Goal: Task Accomplishment & Management: Use online tool/utility

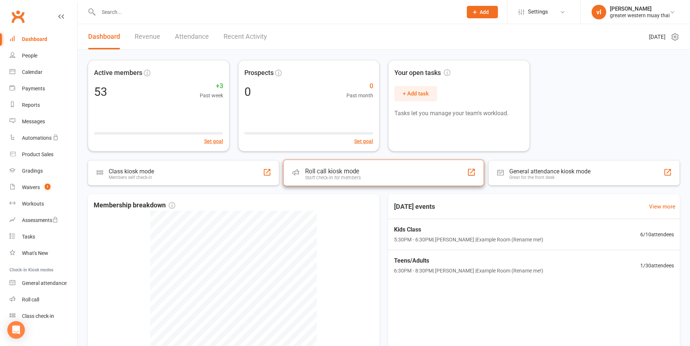
click at [330, 176] on div "Staff check-in for members" at bounding box center [333, 177] width 56 height 5
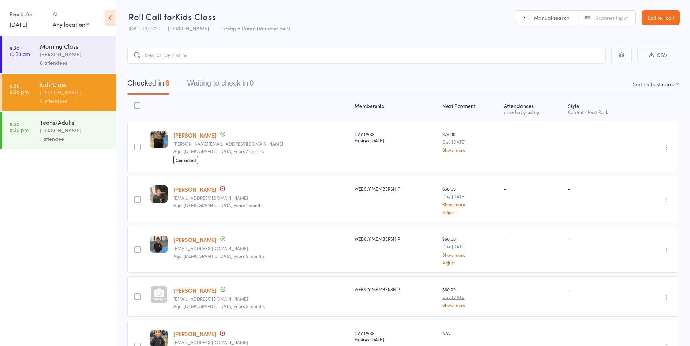
click at [39, 130] on link "6:30 - 8:30 pm Teens/Adults vince latorre 1 attendee" at bounding box center [59, 130] width 114 height 37
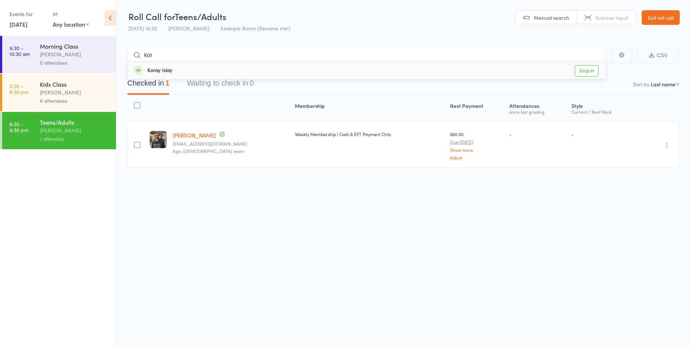
type input "kor"
click at [583, 68] on link "Drop in" at bounding box center [587, 70] width 24 height 11
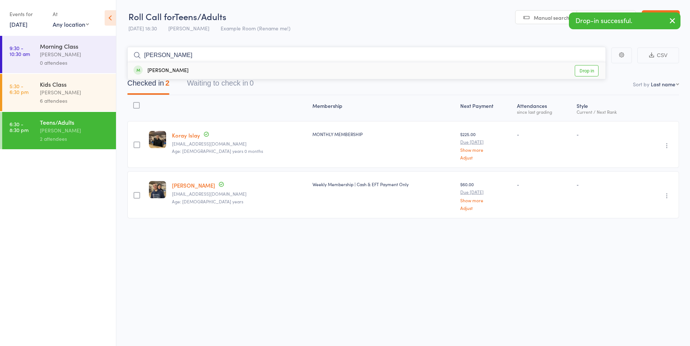
type input "avery"
click at [583, 71] on link "Drop in" at bounding box center [587, 70] width 24 height 11
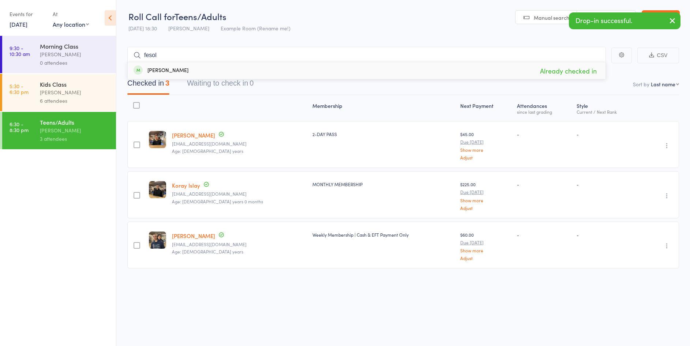
click at [196, 135] on link "[PERSON_NAME]" at bounding box center [193, 135] width 43 height 8
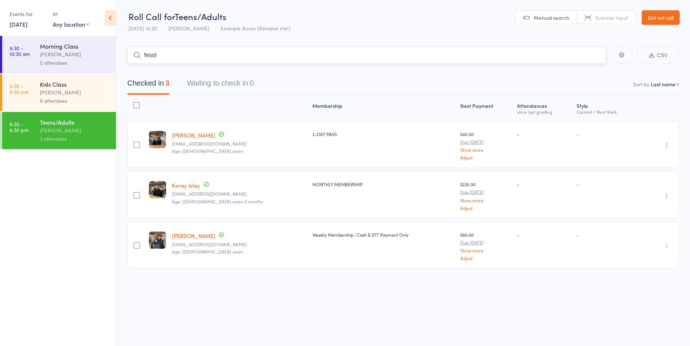
click at [272, 50] on input "fesol" at bounding box center [366, 55] width 478 height 17
drag, startPoint x: 268, startPoint y: 52, endPoint x: 124, endPoint y: 49, distance: 144.1
click at [124, 49] on main "fesol CSV Checked in 3 Waiting to check in 0 Sort by Last name First name Last …" at bounding box center [402, 168] width 573 height 265
type input "terry"
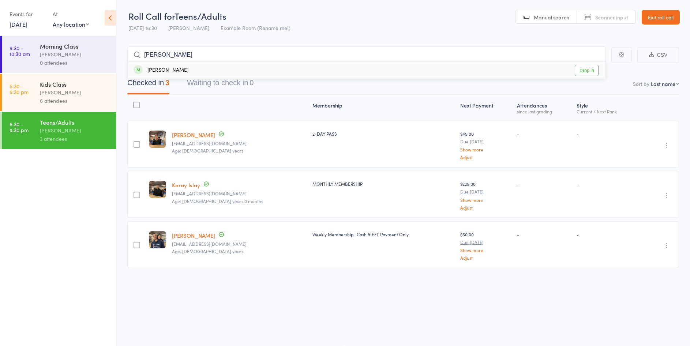
click at [576, 71] on link "Drop in" at bounding box center [587, 70] width 24 height 11
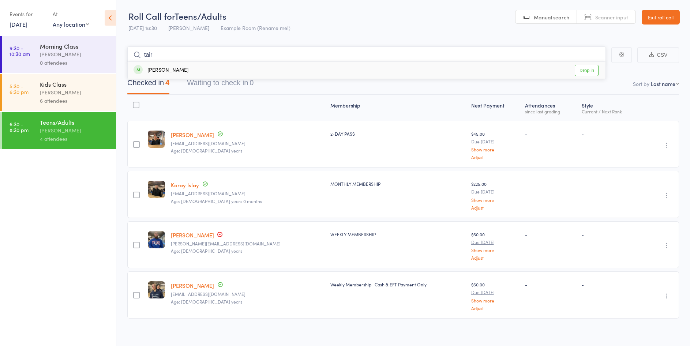
type input "tair"
click at [593, 74] on link "Drop in" at bounding box center [587, 70] width 24 height 11
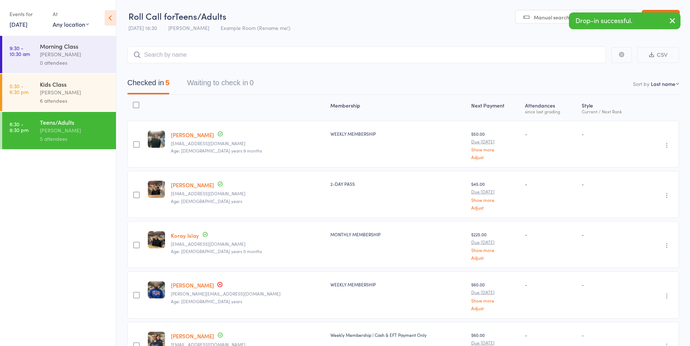
click at [674, 18] on icon "button" at bounding box center [672, 20] width 9 height 9
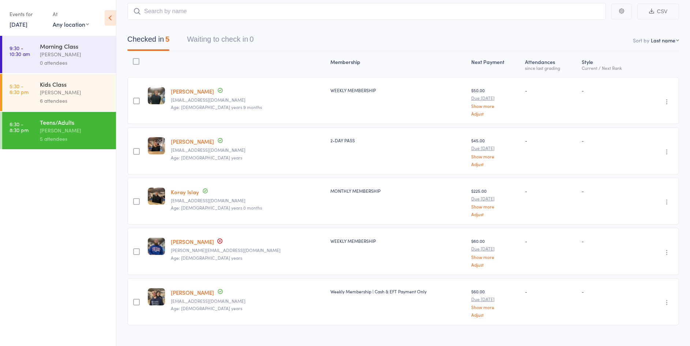
scroll to position [54, 0]
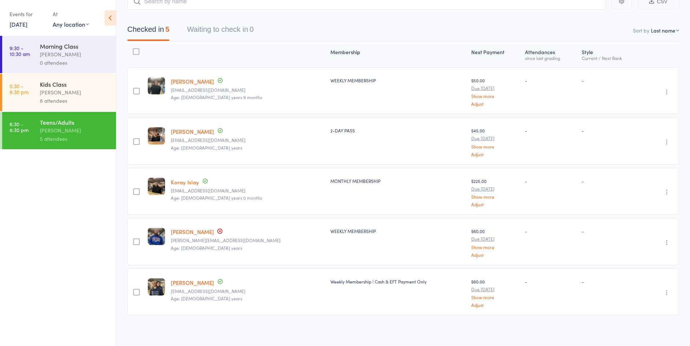
click at [193, 229] on link "[PERSON_NAME]" at bounding box center [192, 232] width 43 height 8
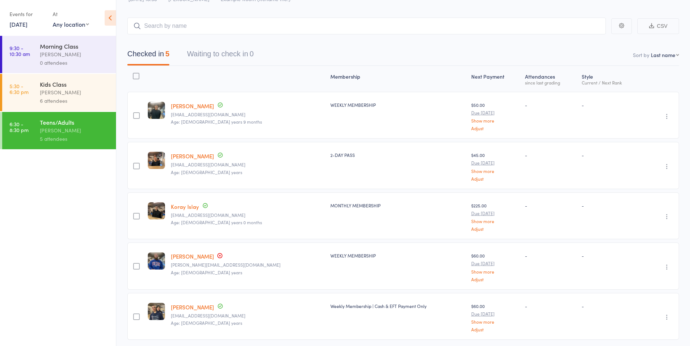
scroll to position [0, 0]
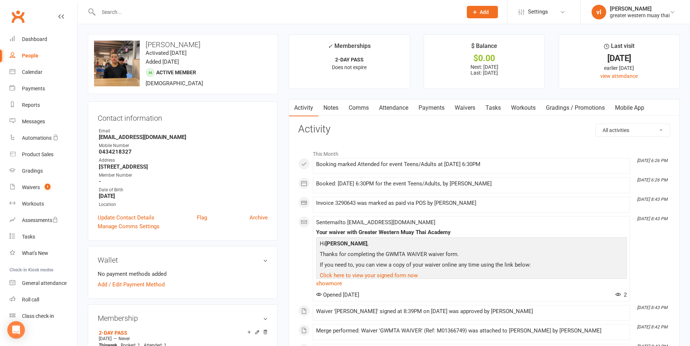
scroll to position [37, 0]
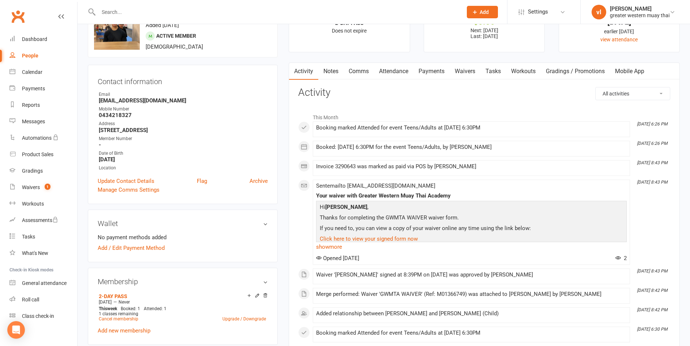
click at [426, 69] on link "Payments" at bounding box center [431, 71] width 36 height 17
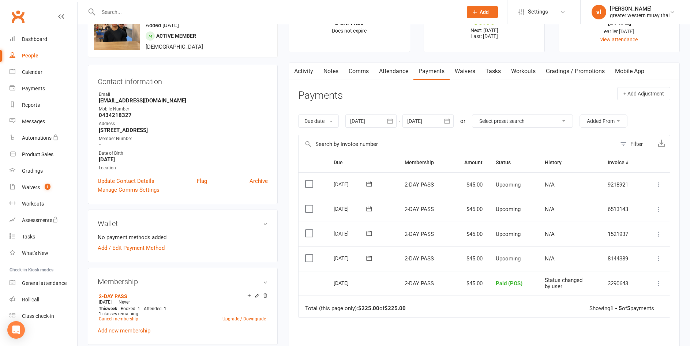
click at [312, 71] on link "Activity" at bounding box center [303, 71] width 29 height 17
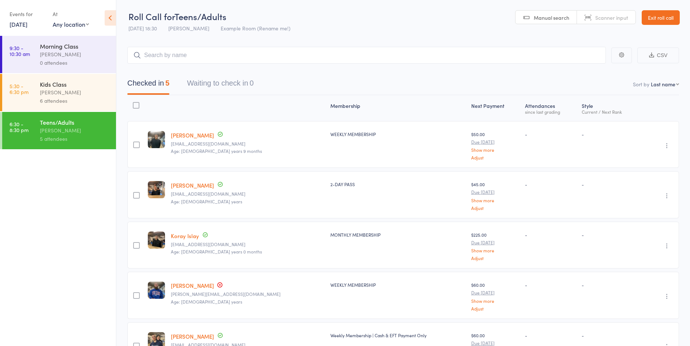
click at [61, 105] on div "Kids Class [PERSON_NAME] 6 attendees" at bounding box center [78, 92] width 76 height 37
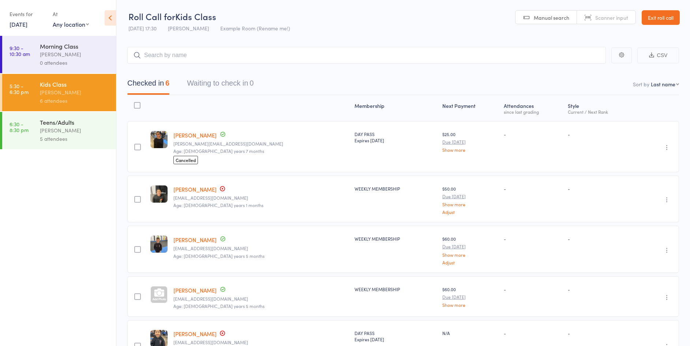
click at [63, 119] on div "Teens/Adults" at bounding box center [75, 122] width 70 height 8
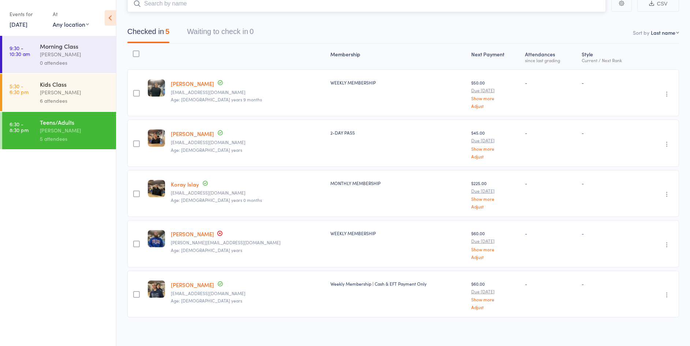
scroll to position [54, 0]
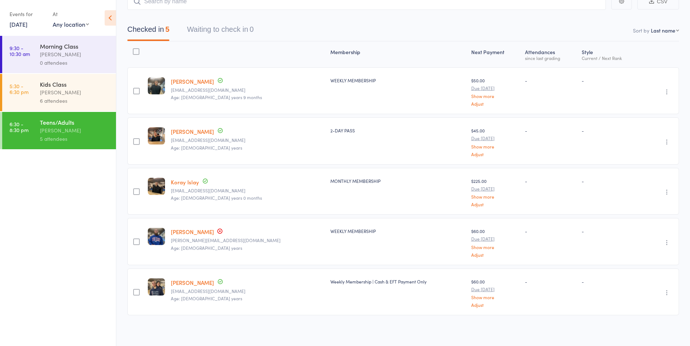
click at [205, 231] on link "[PERSON_NAME]" at bounding box center [192, 232] width 43 height 8
click at [190, 228] on link "[PERSON_NAME]" at bounding box center [192, 232] width 43 height 8
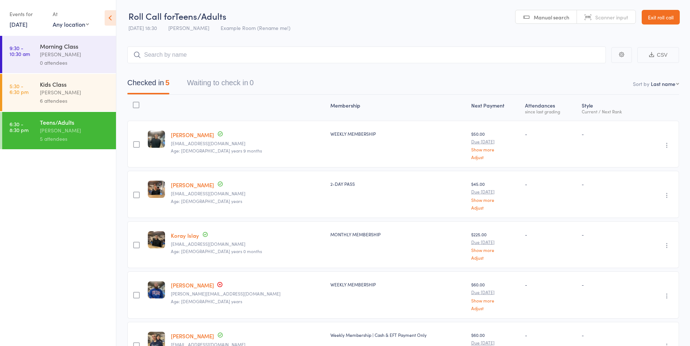
scroll to position [0, 0]
click at [234, 65] on div "Checked in 5 Waiting to check in 0" at bounding box center [403, 79] width 552 height 31
click at [199, 56] on input "search" at bounding box center [366, 55] width 478 height 17
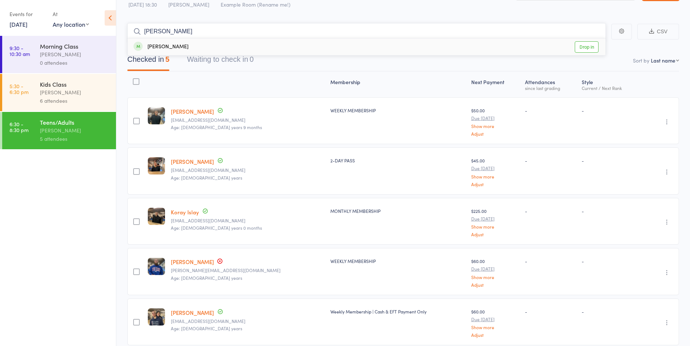
scroll to position [37, 0]
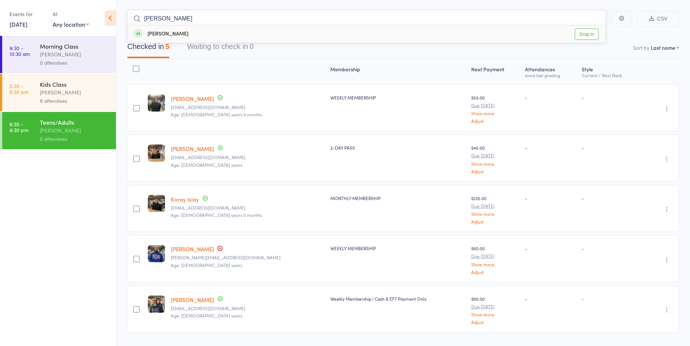
type input "sione"
click at [588, 33] on link "Drop in" at bounding box center [587, 34] width 24 height 11
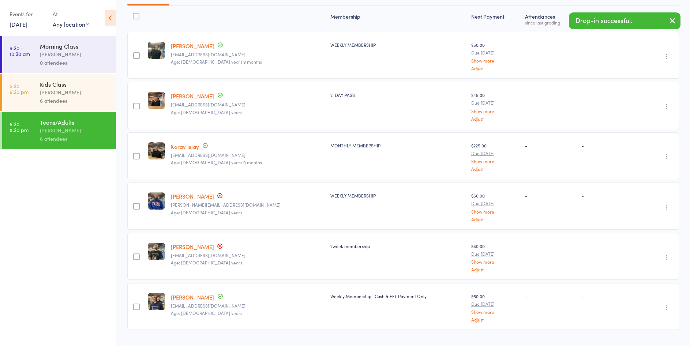
scroll to position [90, 0]
click at [184, 244] on link "Sione Tupou" at bounding box center [192, 246] width 43 height 8
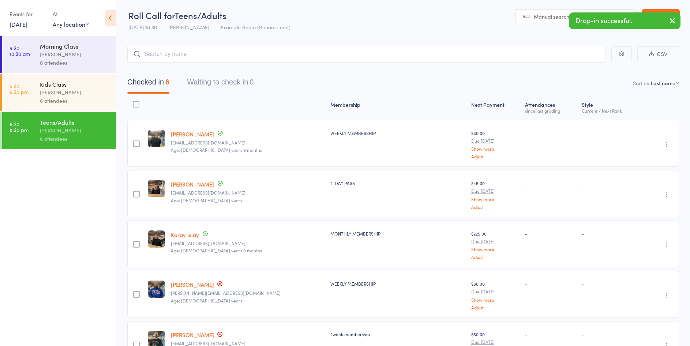
scroll to position [0, 0]
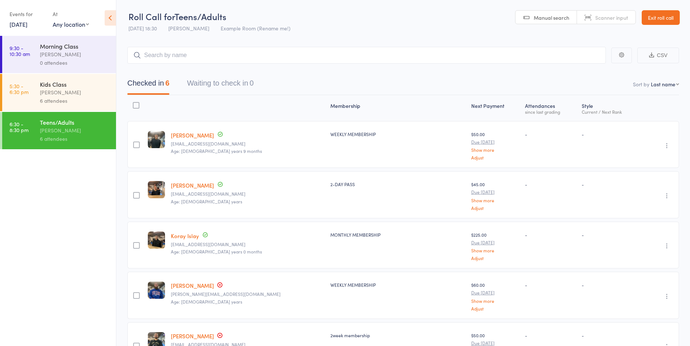
click at [234, 68] on div "Checked in 6 Waiting to check in 0" at bounding box center [403, 79] width 552 height 31
click at [227, 42] on main "CSV Checked in 6 Waiting to check in 0 Sort by Last name First name Last name B…" at bounding box center [402, 244] width 573 height 416
click at [219, 50] on input "search" at bounding box center [366, 55] width 478 height 17
type input "kali"
click at [576, 70] on link "Drop in" at bounding box center [587, 70] width 24 height 11
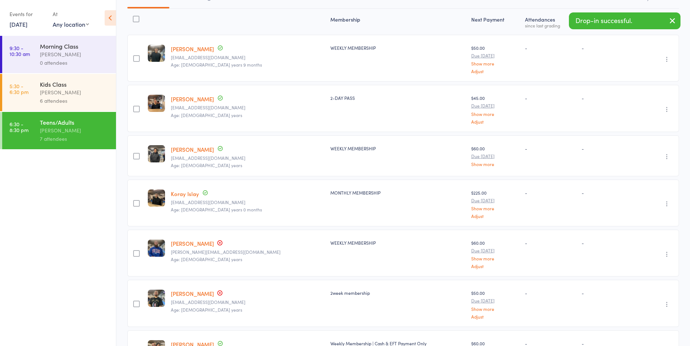
scroll to position [110, 0]
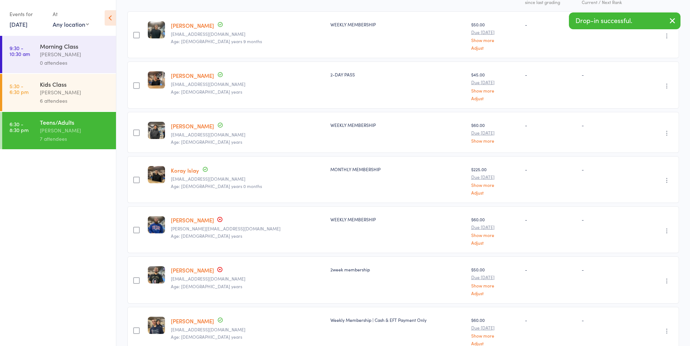
click at [188, 267] on link "Sione Tupou" at bounding box center [192, 270] width 43 height 8
click at [195, 221] on link "Terry Mihailidis" at bounding box center [192, 220] width 43 height 8
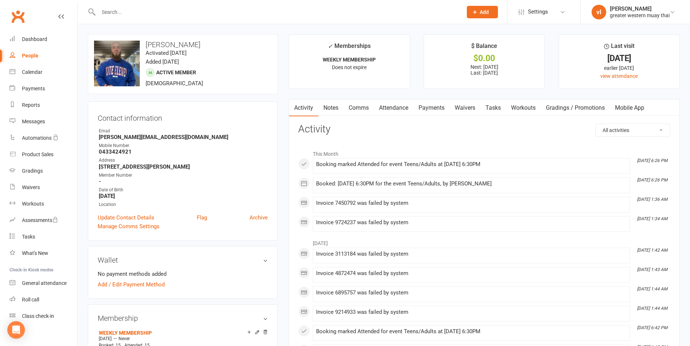
click at [434, 105] on link "Payments" at bounding box center [431, 107] width 36 height 17
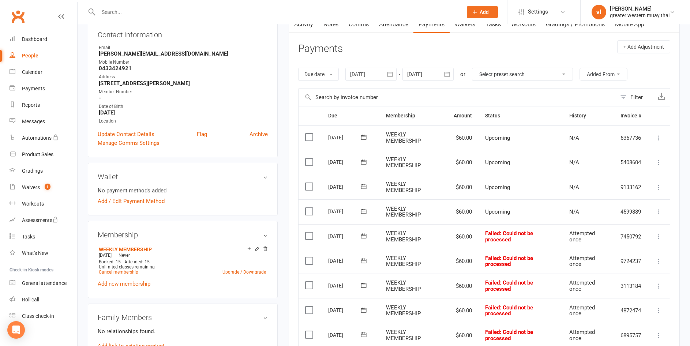
scroll to position [110, 0]
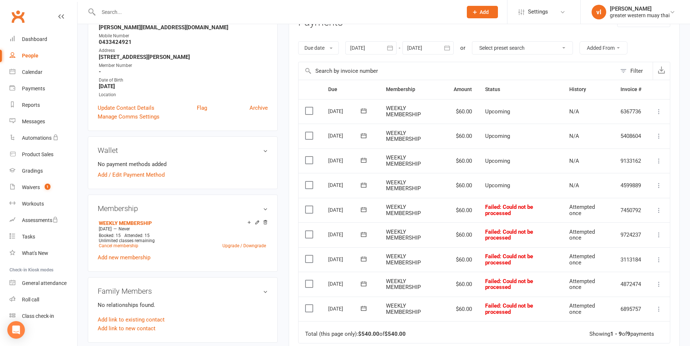
click at [312, 235] on label at bounding box center [310, 234] width 10 height 7
click at [310, 231] on input "checkbox" at bounding box center [307, 231] width 5 height 0
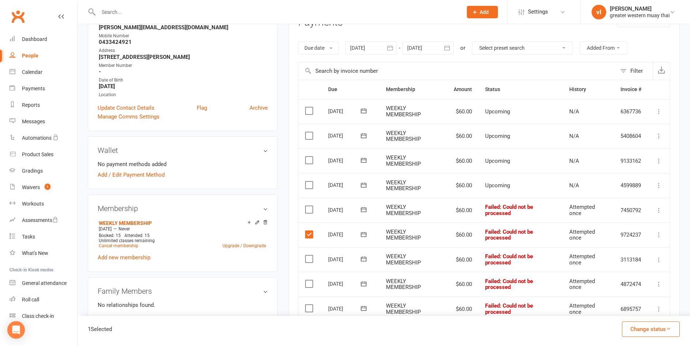
drag, startPoint x: 305, startPoint y: 259, endPoint x: 306, endPoint y: 271, distance: 12.1
click at [305, 259] on label at bounding box center [310, 258] width 10 height 7
click at [305, 255] on input "checkbox" at bounding box center [307, 255] width 5 height 0
click at [305, 283] on label at bounding box center [310, 283] width 10 height 7
click at [305, 280] on input "checkbox" at bounding box center [307, 280] width 5 height 0
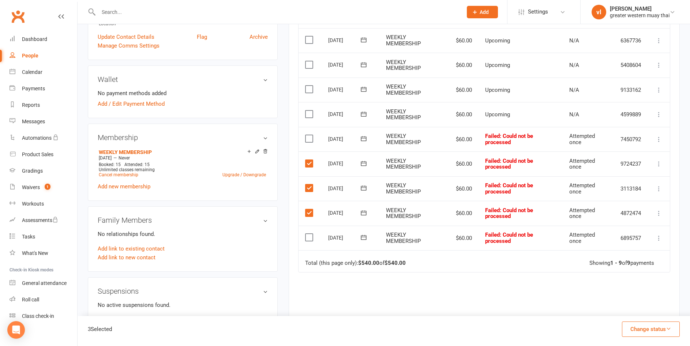
scroll to position [183, 0]
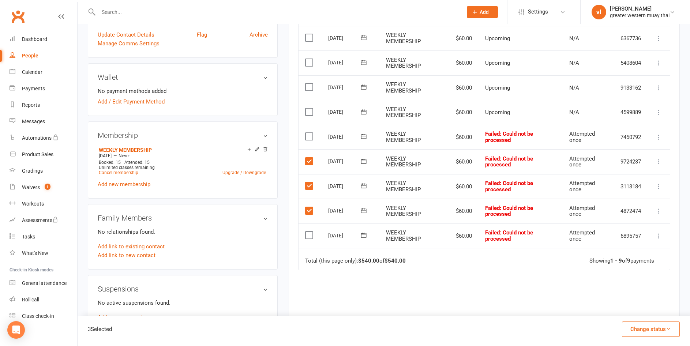
click at [308, 240] on td "Select this" at bounding box center [309, 235] width 23 height 25
click at [312, 234] on label at bounding box center [310, 235] width 10 height 7
click at [310, 232] on input "checkbox" at bounding box center [307, 232] width 5 height 0
click at [669, 321] on div "4 Selected Change status Paid (Cash) Paid (POS) Paid (Other) Skipped" at bounding box center [384, 331] width 612 height 30
click at [669, 324] on button "Change status" at bounding box center [651, 328] width 58 height 15
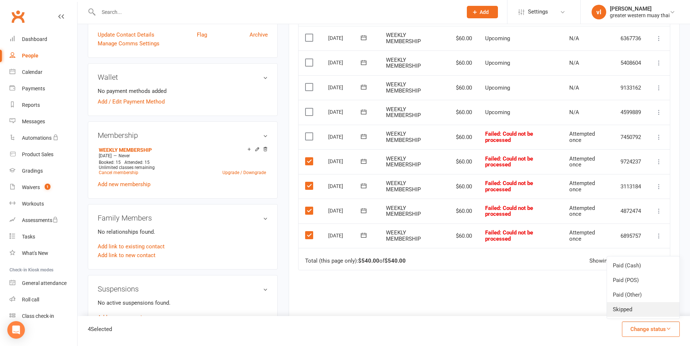
click at [632, 313] on link "Skipped" at bounding box center [643, 309] width 72 height 15
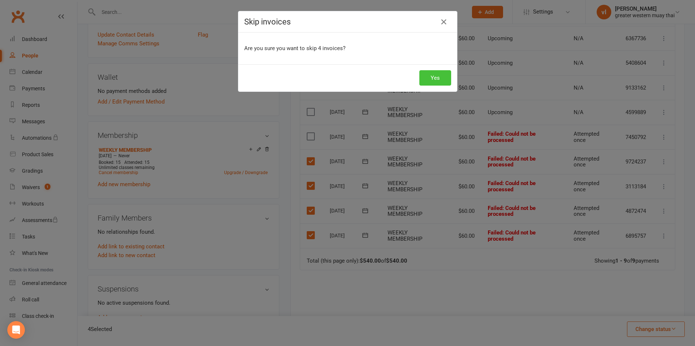
click at [436, 82] on button "Yes" at bounding box center [435, 77] width 32 height 15
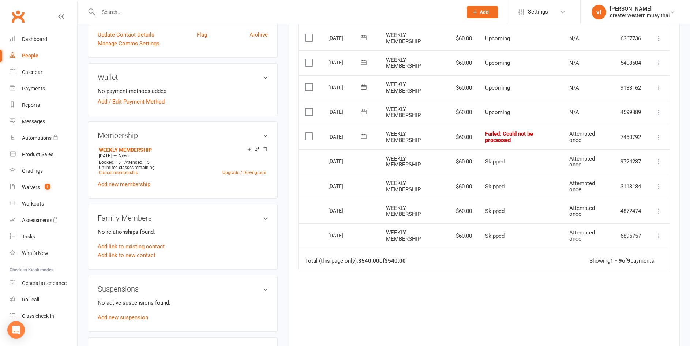
click at [309, 136] on label at bounding box center [310, 136] width 10 height 7
click at [309, 133] on input "checkbox" at bounding box center [307, 133] width 5 height 0
click at [665, 326] on button "Change status" at bounding box center [651, 328] width 58 height 15
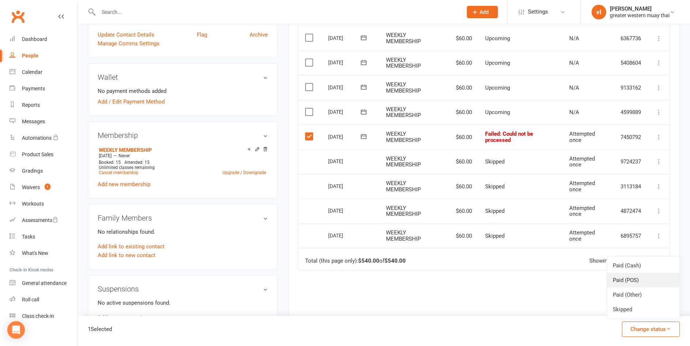
click at [636, 278] on link "Paid (POS)" at bounding box center [643, 280] width 72 height 15
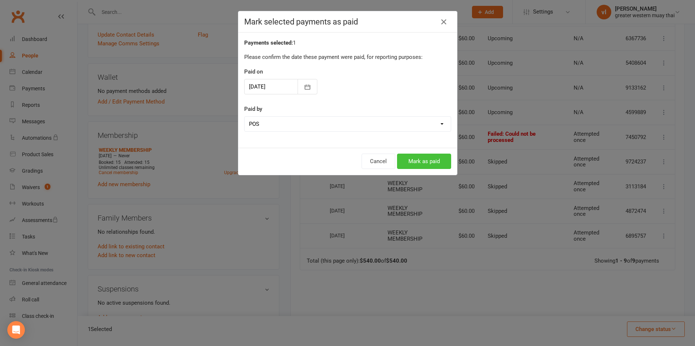
click at [446, 160] on button "Mark as paid" at bounding box center [424, 161] width 54 height 15
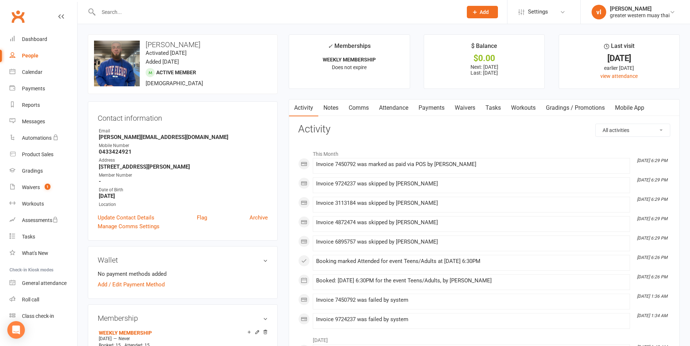
click at [447, 100] on link "Payments" at bounding box center [431, 107] width 36 height 17
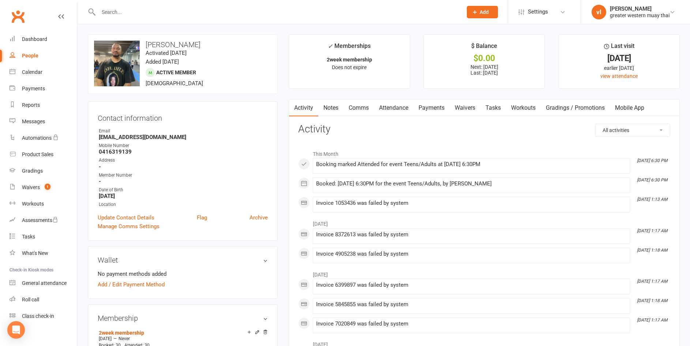
click at [430, 102] on link "Payments" at bounding box center [431, 107] width 36 height 17
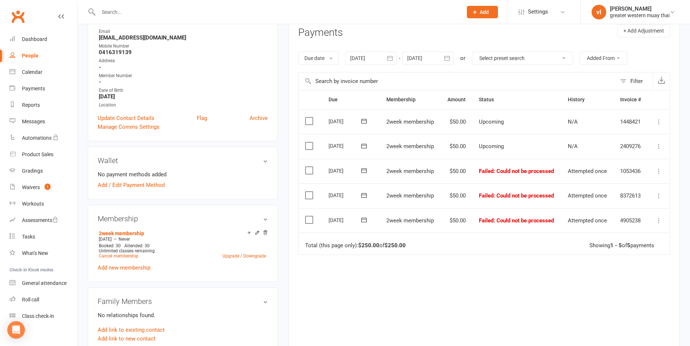
scroll to position [110, 0]
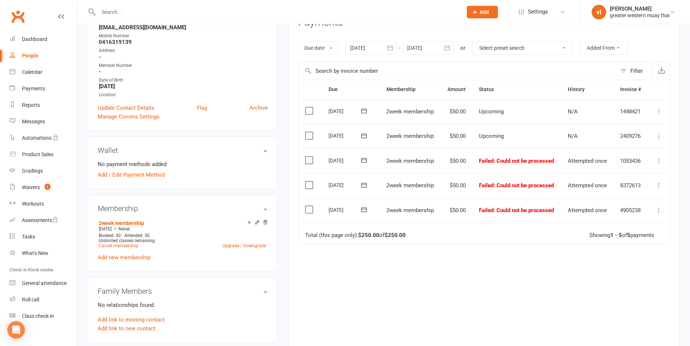
click at [307, 155] on td "Select this" at bounding box center [309, 160] width 23 height 25
click at [312, 186] on label at bounding box center [310, 184] width 10 height 7
click at [310, 181] on input "checkbox" at bounding box center [307, 181] width 5 height 0
click at [307, 158] on label at bounding box center [310, 160] width 10 height 7
click at [307, 157] on input "checkbox" at bounding box center [307, 157] width 5 height 0
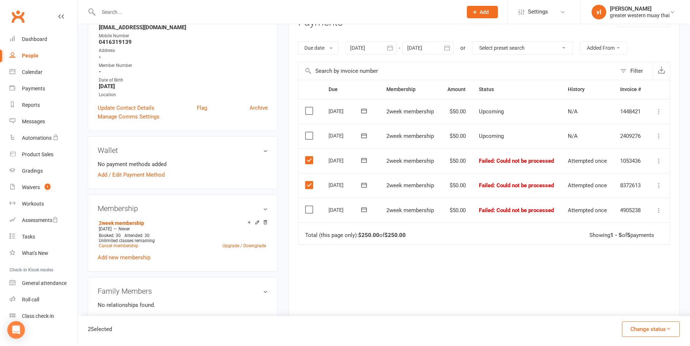
click at [302, 208] on td "Select this" at bounding box center [309, 210] width 23 height 25
click at [302, 207] on td "Select this" at bounding box center [309, 210] width 23 height 25
click at [304, 208] on td "Select this" at bounding box center [309, 210] width 23 height 25
click at [308, 215] on td "Select this" at bounding box center [309, 210] width 23 height 25
click at [308, 211] on label at bounding box center [310, 209] width 10 height 7
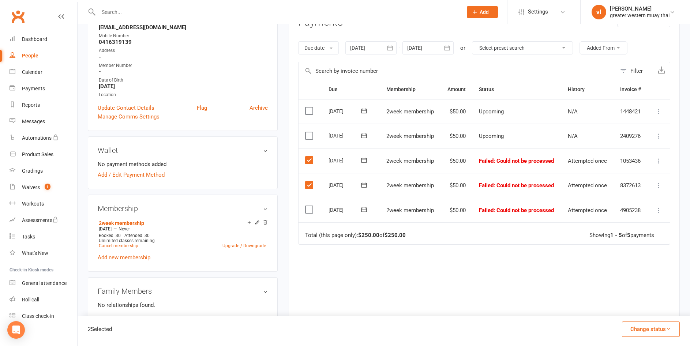
click at [308, 206] on input "checkbox" at bounding box center [307, 206] width 5 height 0
click at [306, 162] on label at bounding box center [310, 160] width 10 height 7
click at [306, 157] on input "checkbox" at bounding box center [307, 157] width 5 height 0
click at [671, 331] on button "Change status" at bounding box center [651, 328] width 58 height 15
click at [629, 302] on link "Paid (Other)" at bounding box center [643, 294] width 72 height 15
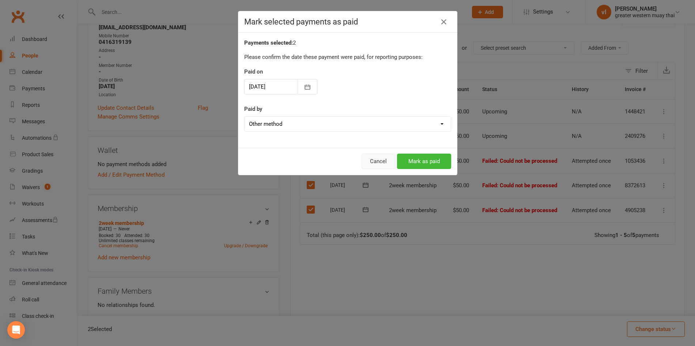
click at [374, 157] on button "Cancel" at bounding box center [379, 161] width 34 height 15
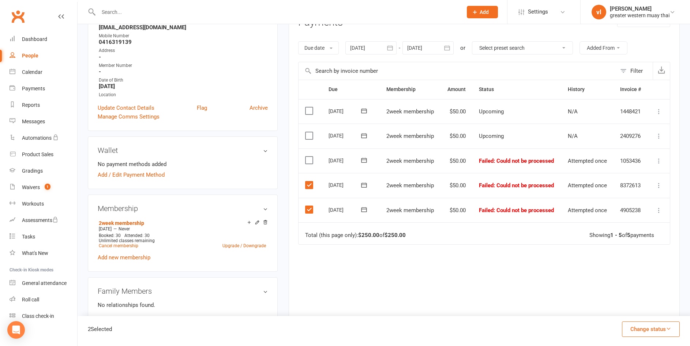
click at [641, 332] on button "Change status" at bounding box center [651, 328] width 58 height 15
click at [628, 307] on link "Skipped" at bounding box center [643, 309] width 72 height 15
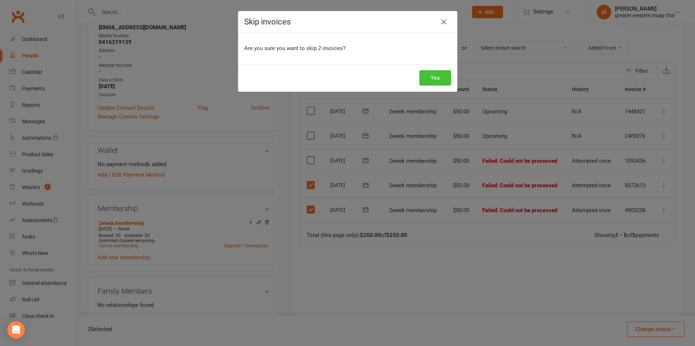
click at [433, 75] on button "Yes" at bounding box center [435, 77] width 32 height 15
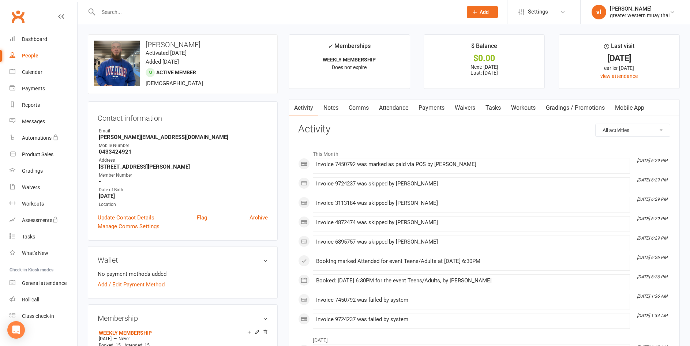
click at [426, 106] on link "Payments" at bounding box center [431, 107] width 36 height 17
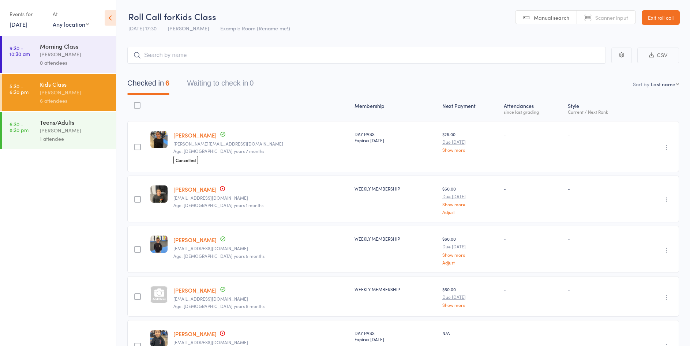
click at [662, 20] on link "Exit roll call" at bounding box center [660, 17] width 38 height 15
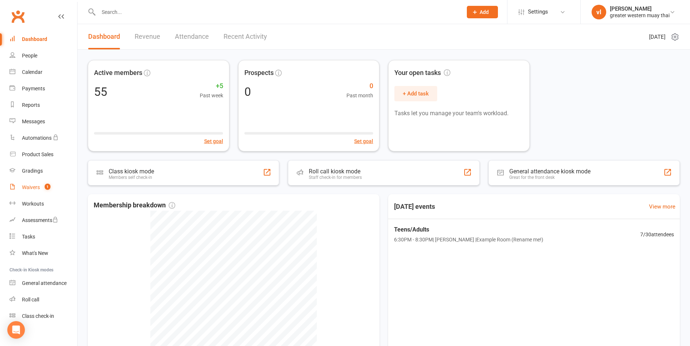
drag, startPoint x: 37, startPoint y: 186, endPoint x: 28, endPoint y: 185, distance: 9.6
click at [37, 186] on div "Waivers" at bounding box center [31, 187] width 18 height 6
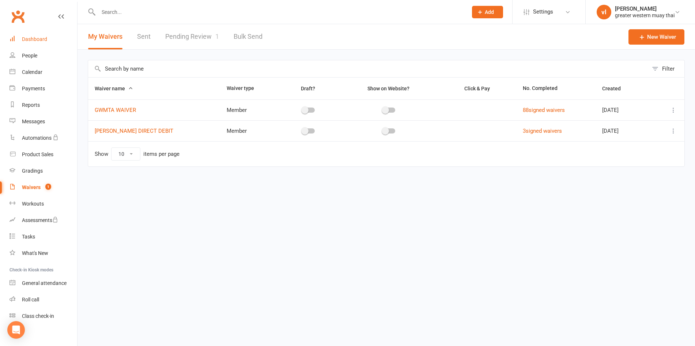
click at [38, 38] on div "Dashboard" at bounding box center [34, 39] width 25 height 6
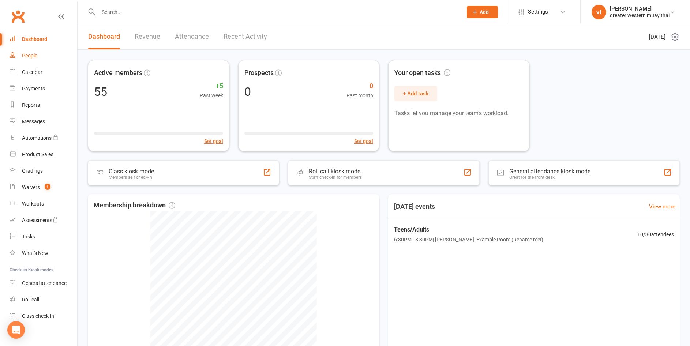
click at [42, 57] on link "People" at bounding box center [44, 56] width 68 height 16
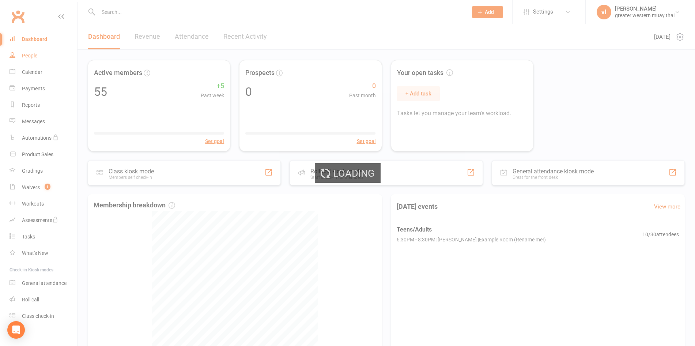
select select "25"
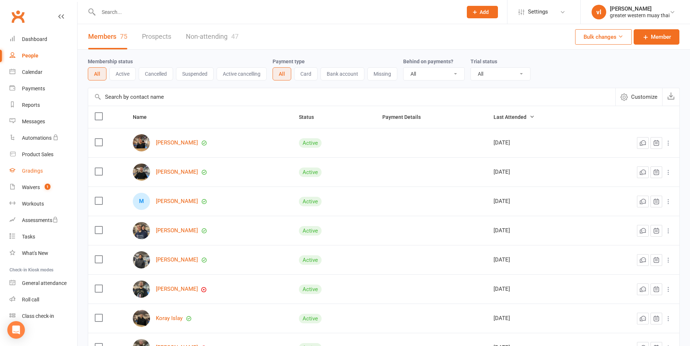
click at [31, 170] on div "Gradings" at bounding box center [32, 171] width 21 height 6
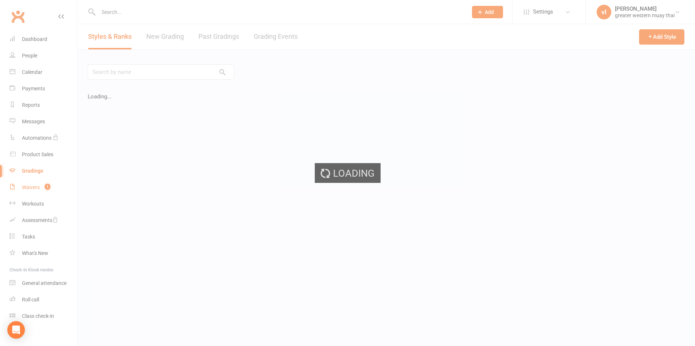
click at [30, 186] on div "Loading" at bounding box center [347, 173] width 695 height 346
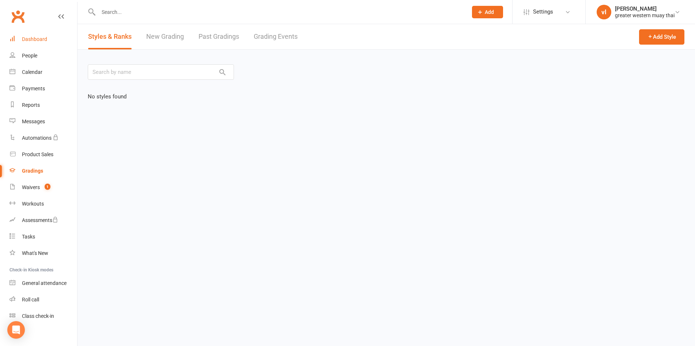
click at [37, 34] on link "Dashboard" at bounding box center [44, 39] width 68 height 16
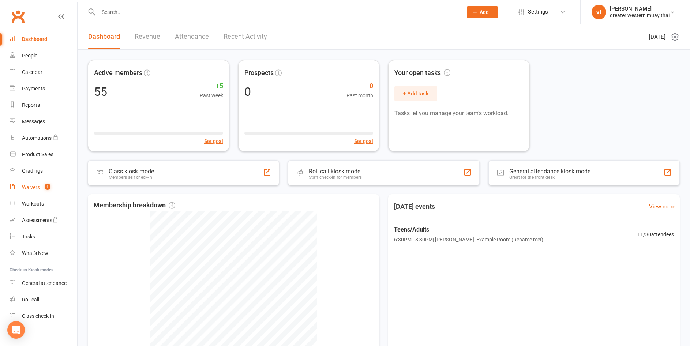
click at [30, 192] on link "Waivers 1" at bounding box center [44, 187] width 68 height 16
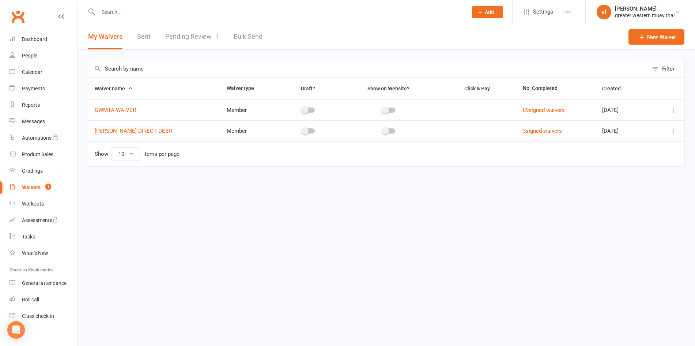
click at [215, 27] on link "Pending Review 1" at bounding box center [192, 36] width 54 height 25
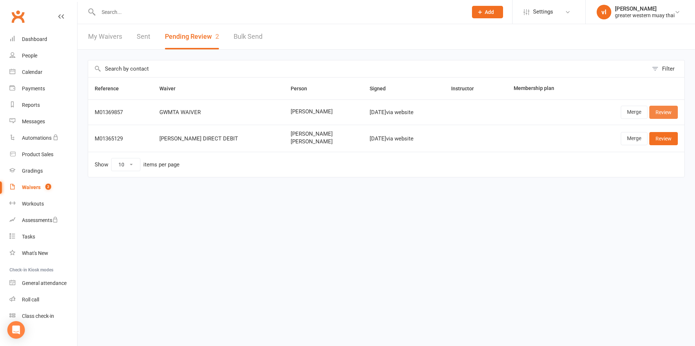
click at [664, 114] on link "Review" at bounding box center [664, 112] width 29 height 13
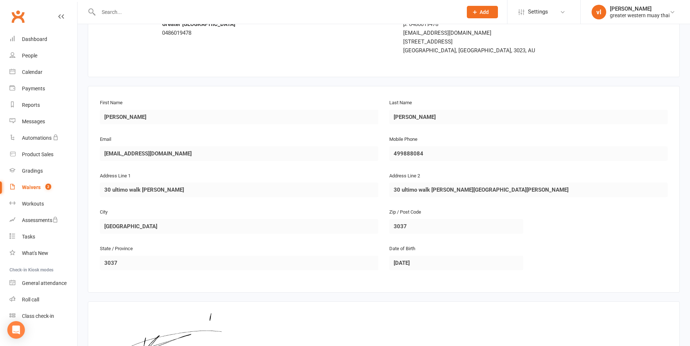
scroll to position [144, 0]
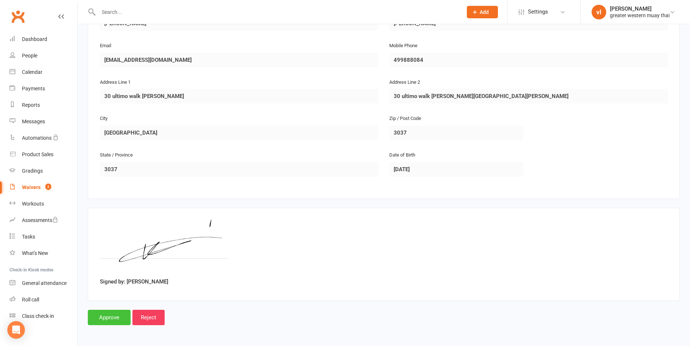
click at [114, 320] on input "Approve" at bounding box center [109, 317] width 43 height 15
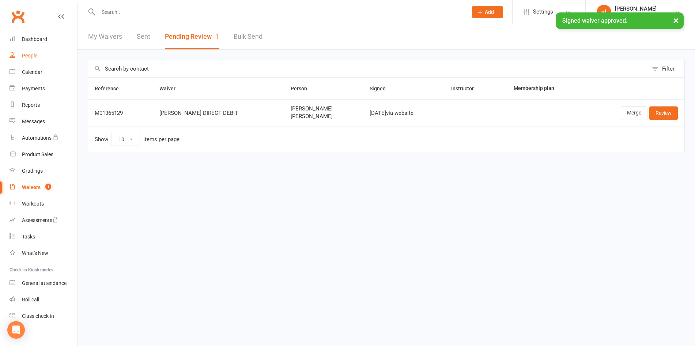
click at [29, 55] on div "People" at bounding box center [29, 56] width 15 height 6
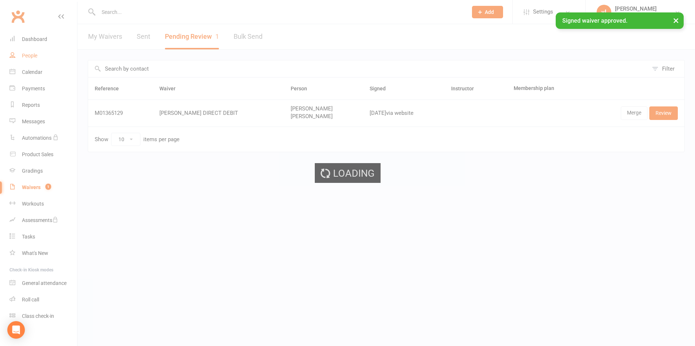
select select "25"
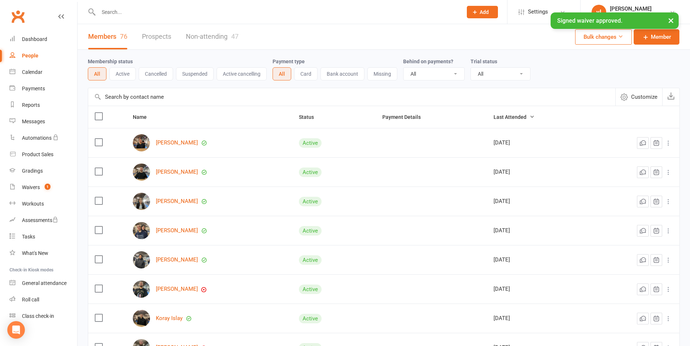
click at [156, 102] on input "text" at bounding box center [351, 97] width 527 height 18
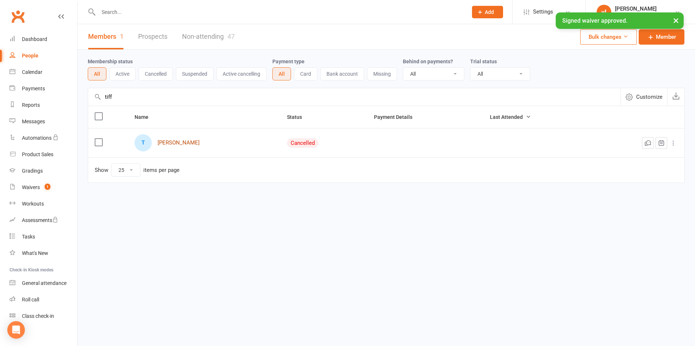
type input "tiff"
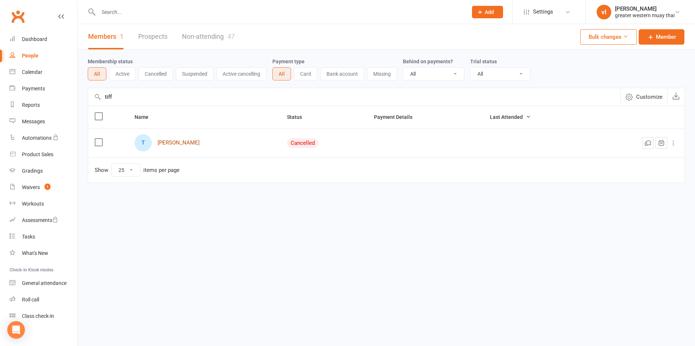
click at [169, 143] on link "[PERSON_NAME]" at bounding box center [179, 143] width 42 height 6
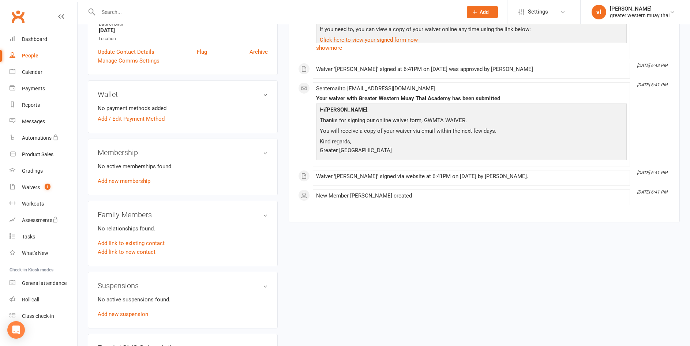
scroll to position [183, 0]
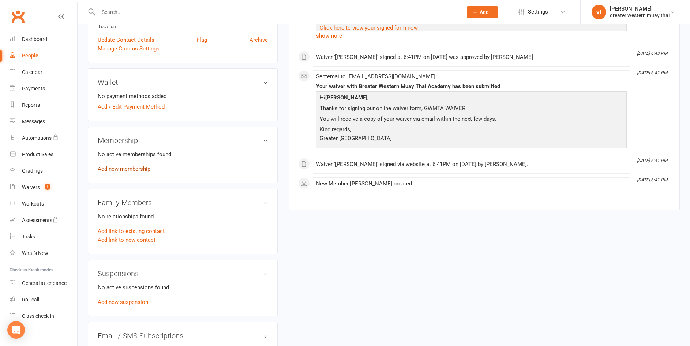
click at [138, 169] on link "Add new membership" at bounding box center [124, 169] width 53 height 7
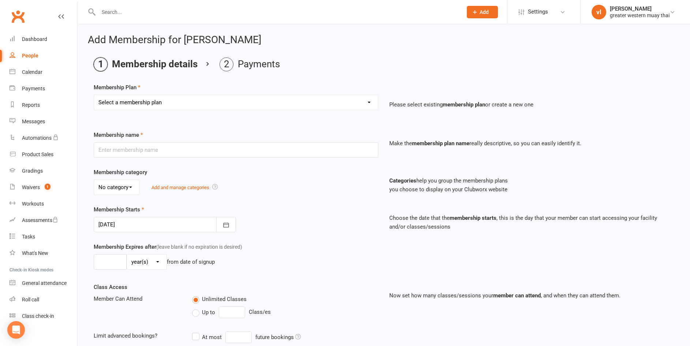
click at [160, 112] on div "Select a membership plan Create new Membership Plan PT SESSION DAY PASS WEEKLY …" at bounding box center [236, 108] width 296 height 26
click at [159, 104] on select "Select a membership plan Create new Membership Plan PT SESSION DAY PASS WEEKLY …" at bounding box center [236, 102] width 284 height 15
select select "3"
click at [94, 95] on select "Select a membership plan Create new Membership Plan PT SESSION DAY PASS WEEKLY …" at bounding box center [236, 102] width 284 height 15
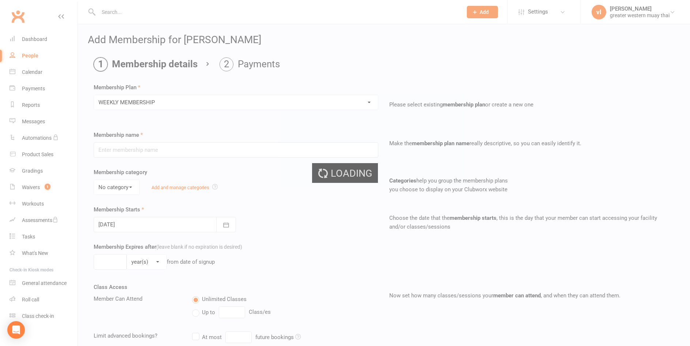
type input "WEEKLY MEMBERSHIP"
type input "0"
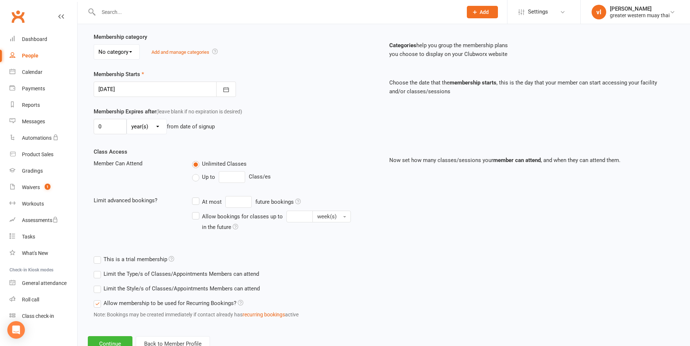
scroll to position [162, 0]
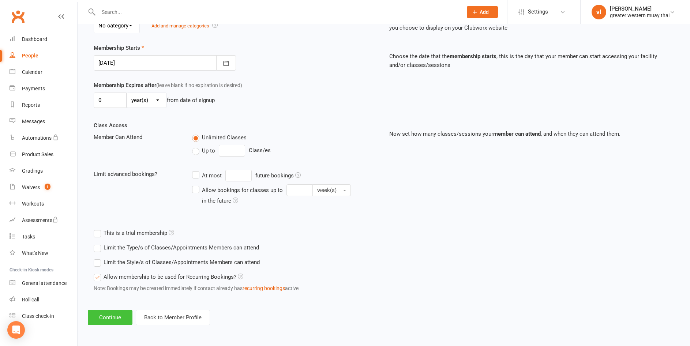
click at [108, 311] on button "Continue" at bounding box center [110, 317] width 45 height 15
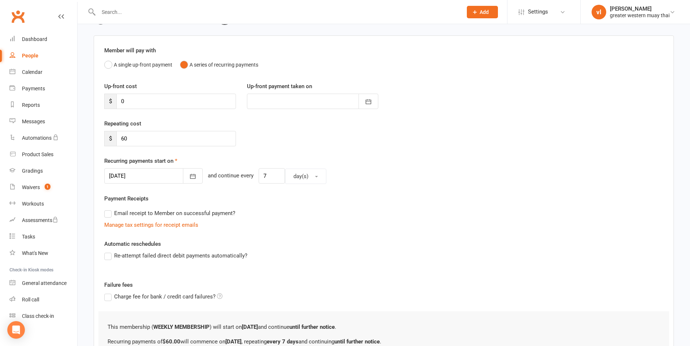
scroll to position [127, 0]
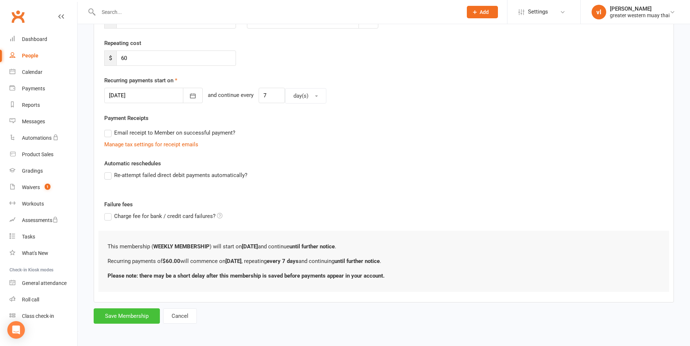
click at [138, 313] on button "Save Membership" at bounding box center [127, 315] width 66 height 15
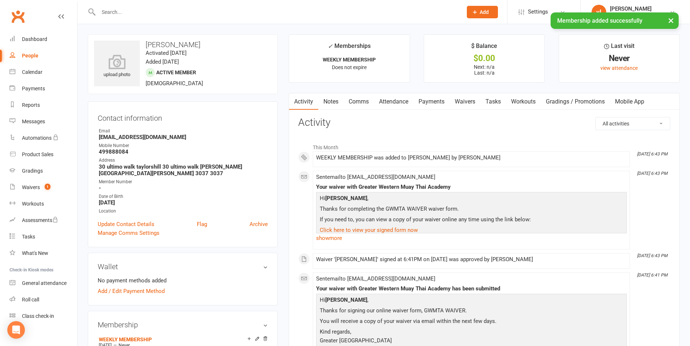
click at [397, 101] on link "Attendance" at bounding box center [393, 101] width 39 height 17
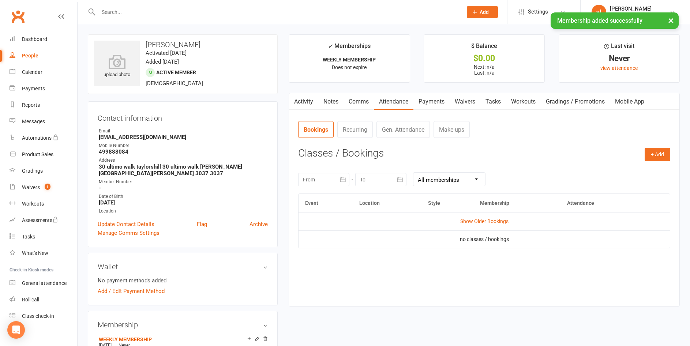
click at [424, 99] on link "Payments" at bounding box center [431, 101] width 36 height 17
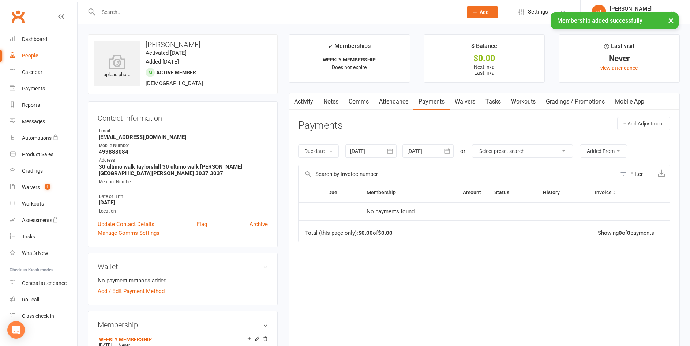
click at [305, 106] on link "Activity" at bounding box center [303, 101] width 29 height 17
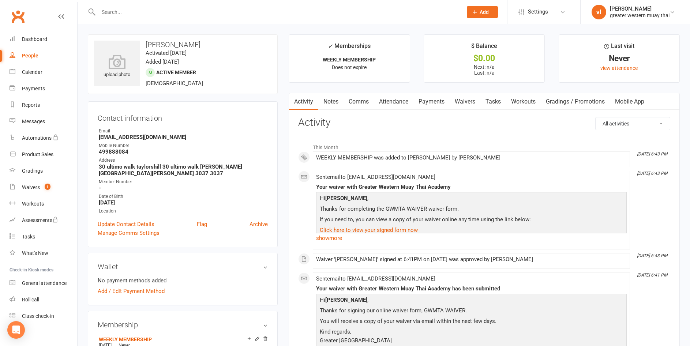
click at [427, 102] on link "Payments" at bounding box center [431, 101] width 36 height 17
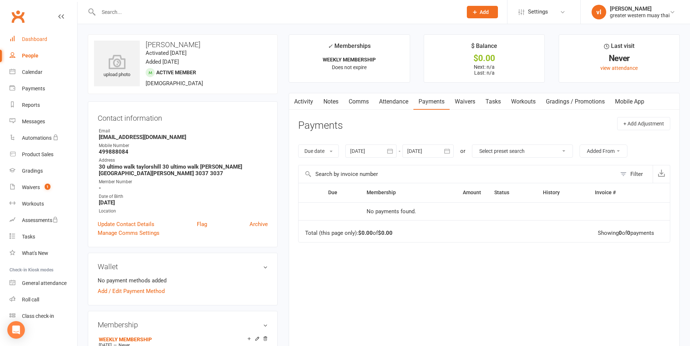
click at [53, 39] on link "Dashboard" at bounding box center [44, 39] width 68 height 16
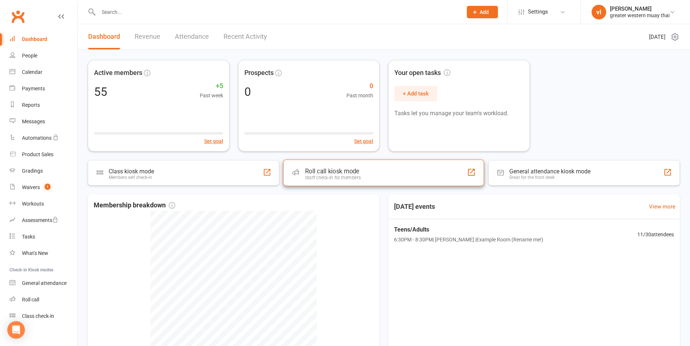
click at [403, 180] on div "Roll call kiosk mode Staff check-in for members" at bounding box center [383, 172] width 201 height 26
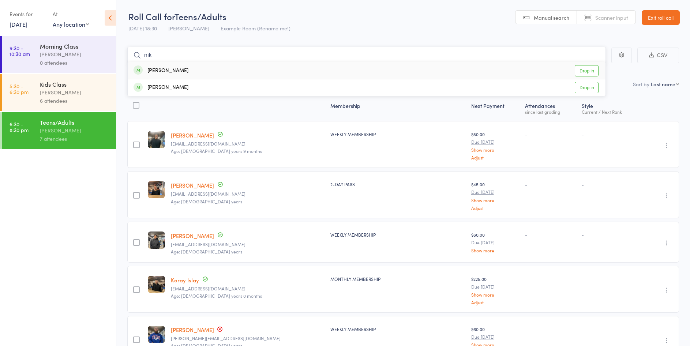
type input "nik"
click at [590, 70] on link "Drop in" at bounding box center [587, 70] width 24 height 11
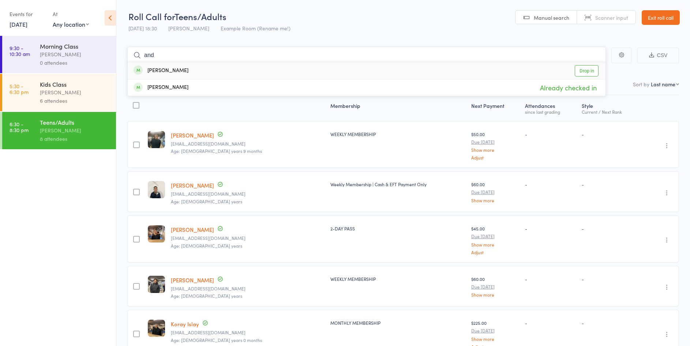
type input "and"
click at [580, 71] on link "Drop in" at bounding box center [587, 70] width 24 height 11
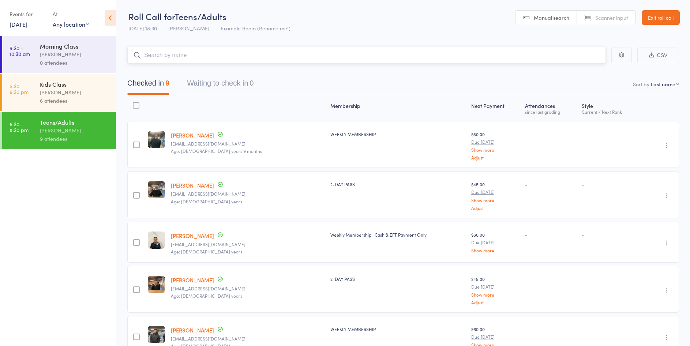
type input "m"
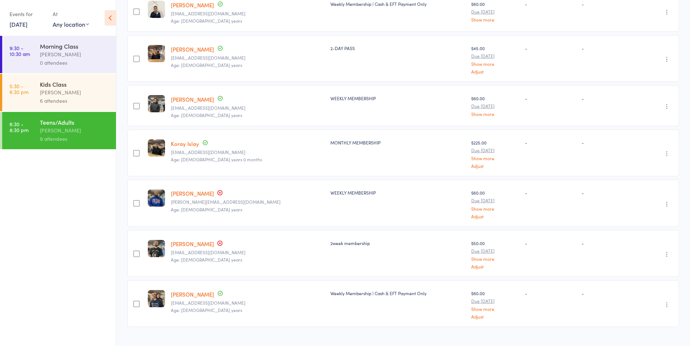
scroll to position [242, 0]
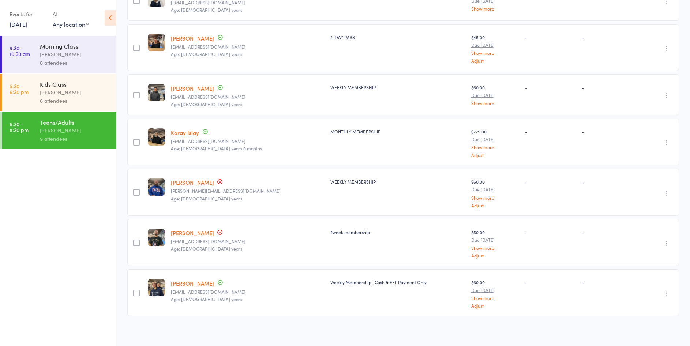
click at [203, 179] on link "[PERSON_NAME]" at bounding box center [192, 182] width 43 height 8
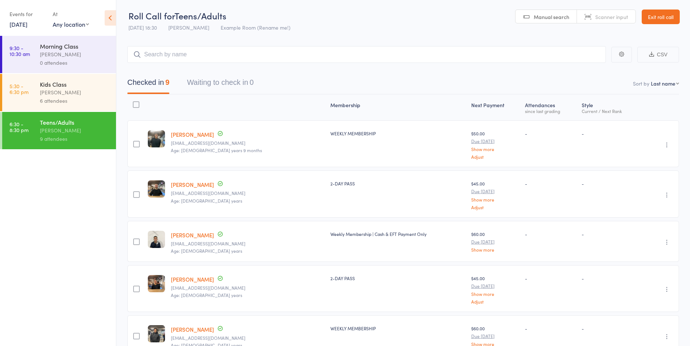
scroll to position [0, 0]
click at [527, 60] on input "search" at bounding box center [366, 55] width 478 height 17
type input "mris"
click at [580, 68] on link "Drop in" at bounding box center [587, 70] width 24 height 11
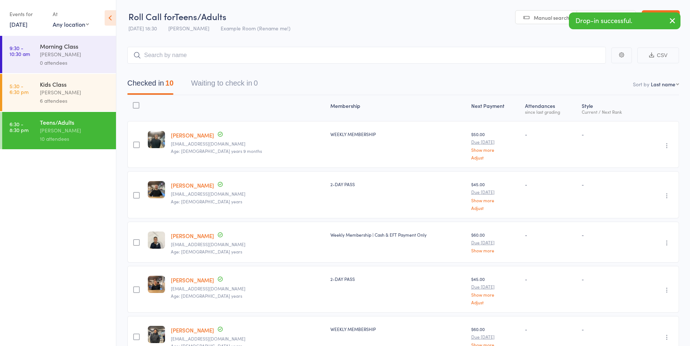
click at [667, 23] on button "button" at bounding box center [672, 21] width 16 height 17
click at [168, 60] on input "search" at bounding box center [366, 55] width 478 height 17
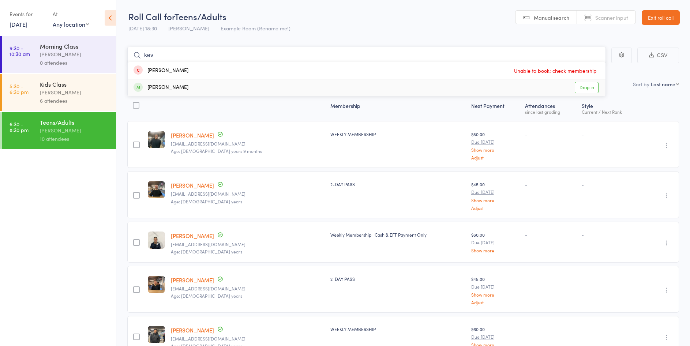
type input "kev"
click at [585, 90] on link "Drop in" at bounding box center [587, 87] width 24 height 11
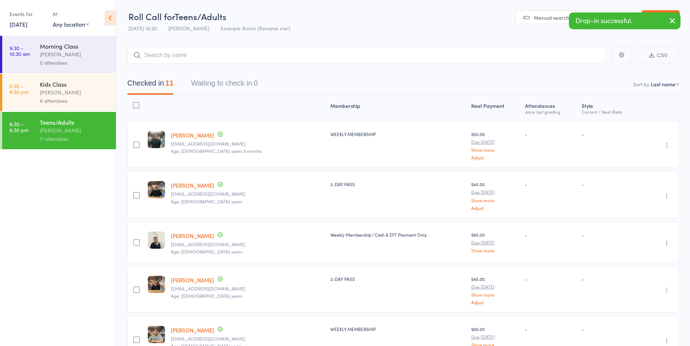
click at [681, 19] on header "Roll Call for Teens/Adults 14 Oct 18:30 vince latorre Example Room (Rename me!)…" at bounding box center [402, 18] width 573 height 36
click at [676, 20] on icon "button" at bounding box center [672, 20] width 9 height 9
click at [655, 14] on link "Exit roll call" at bounding box center [660, 17] width 38 height 15
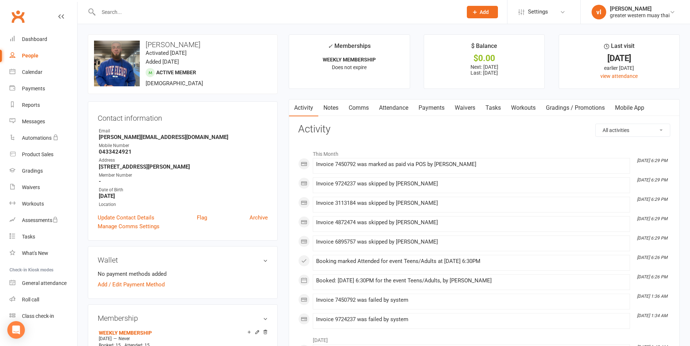
click at [442, 113] on link "Payments" at bounding box center [431, 107] width 36 height 17
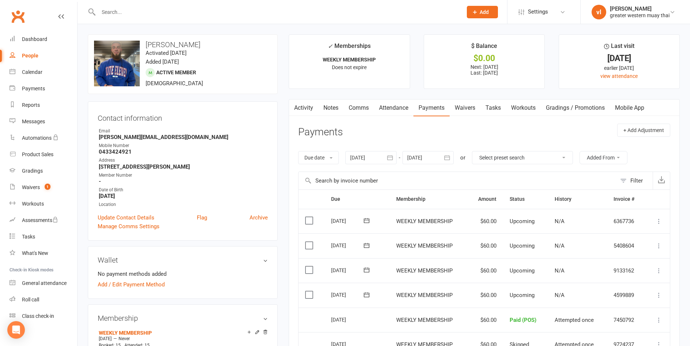
click at [662, 320] on button at bounding box center [658, 320] width 9 height 9
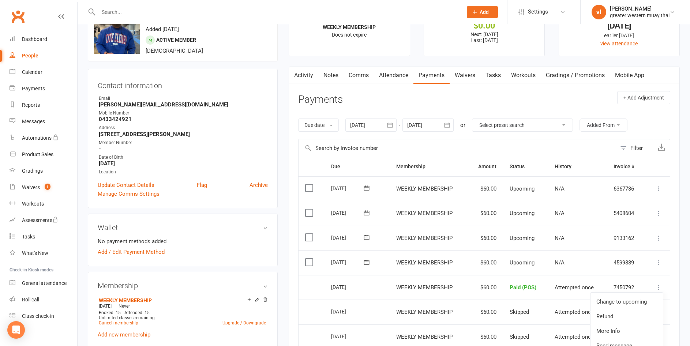
scroll to position [73, 0]
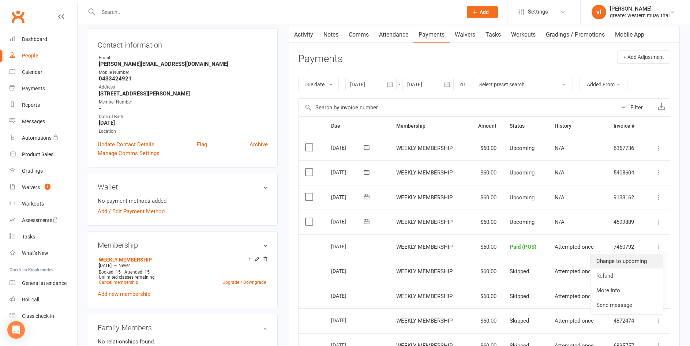
drag, startPoint x: 625, startPoint y: 264, endPoint x: 374, endPoint y: 29, distance: 344.1
click at [625, 264] on link "Change to upcoming" at bounding box center [626, 261] width 72 height 15
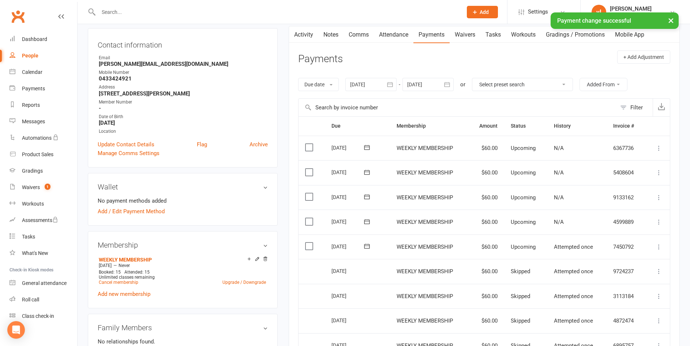
click at [659, 245] on icon at bounding box center [658, 246] width 7 height 7
click at [627, 261] on link "Mark as Paid (Cash)" at bounding box center [626, 261] width 72 height 15
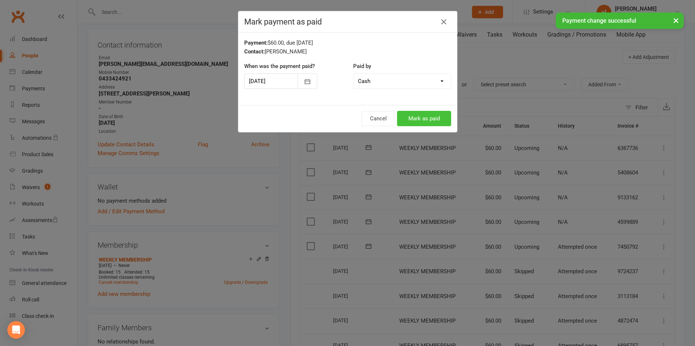
click at [417, 119] on button "Mark as paid" at bounding box center [424, 118] width 54 height 15
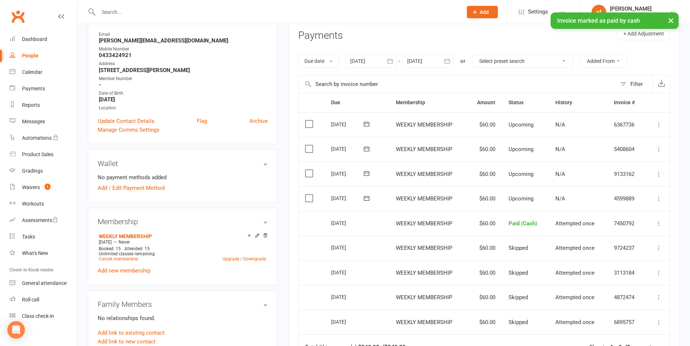
scroll to position [110, 0]
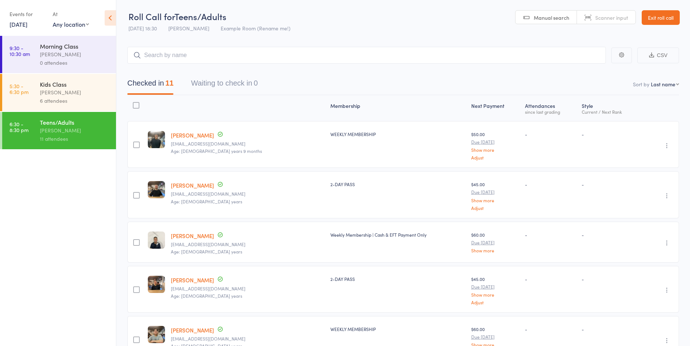
click at [229, 58] on input "search" at bounding box center [366, 55] width 478 height 17
type input "tiff"
click at [584, 73] on link "Drop in" at bounding box center [587, 70] width 24 height 11
click at [678, 15] on button "button" at bounding box center [672, 21] width 16 height 17
click at [669, 15] on link "Exit roll call" at bounding box center [660, 17] width 38 height 15
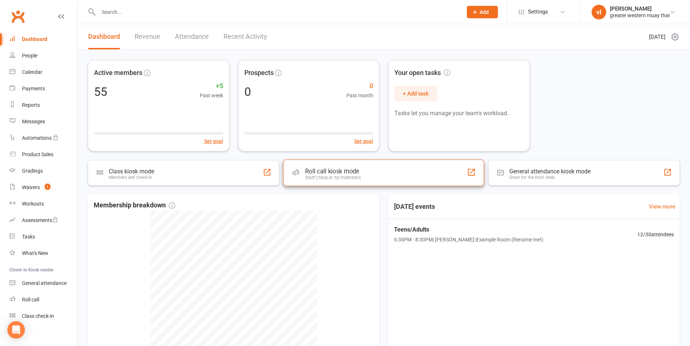
click at [342, 166] on div "Roll call kiosk mode Staff check-in for members" at bounding box center [383, 172] width 201 height 26
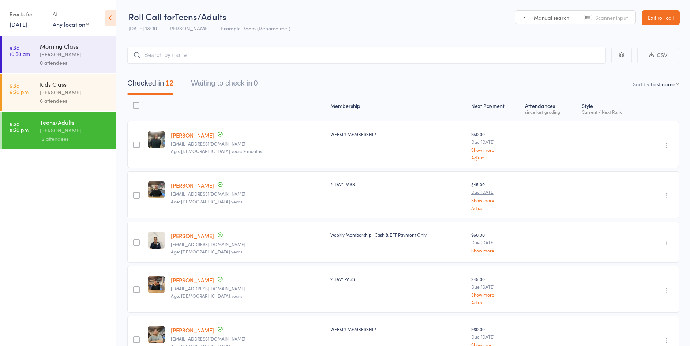
click at [671, 18] on link "Exit roll call" at bounding box center [660, 17] width 38 height 15
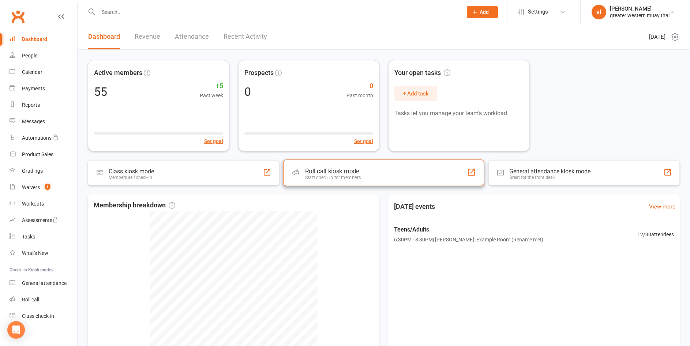
click at [353, 170] on div "Roll call kiosk mode" at bounding box center [333, 171] width 56 height 7
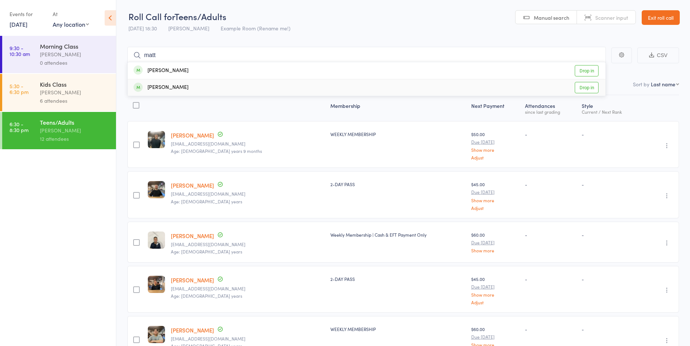
type input "matt"
click at [592, 90] on link "Drop in" at bounding box center [587, 87] width 24 height 11
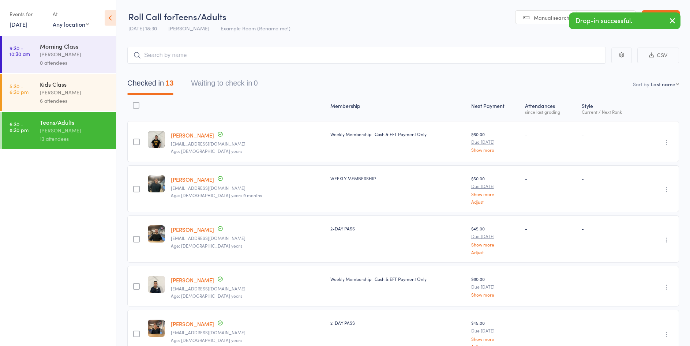
click at [668, 23] on icon "button" at bounding box center [672, 20] width 9 height 9
click at [663, 21] on link "Exit roll call" at bounding box center [660, 17] width 38 height 15
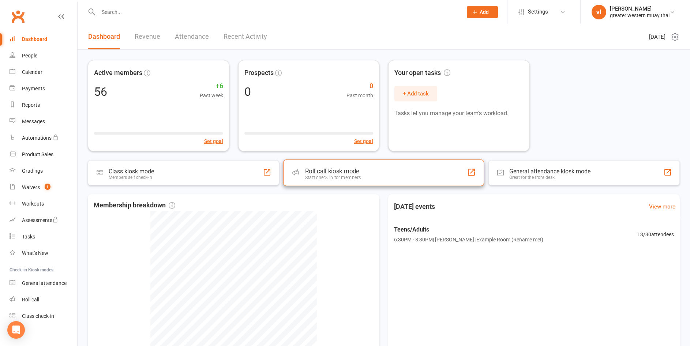
click at [332, 174] on div "Roll call kiosk mode" at bounding box center [333, 171] width 56 height 7
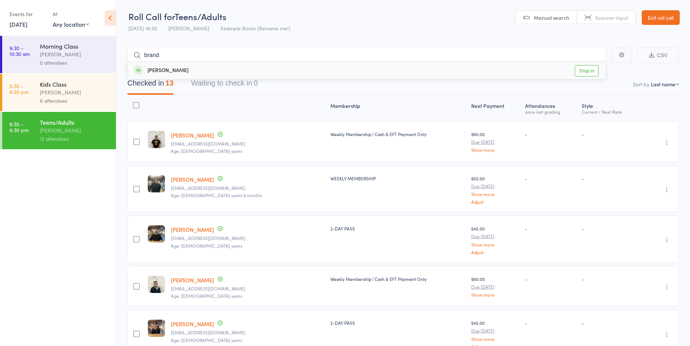
type input "brand"
click at [585, 71] on link "Drop in" at bounding box center [587, 70] width 24 height 11
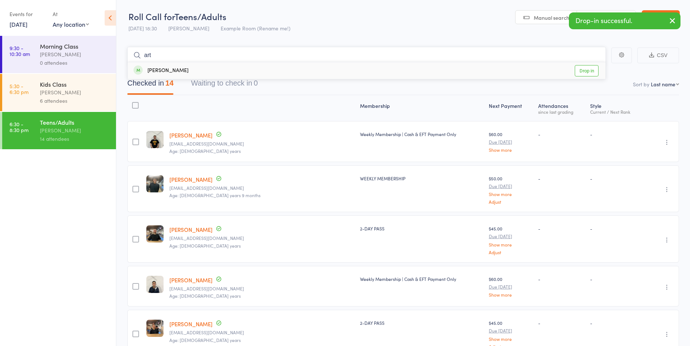
type input "art"
drag, startPoint x: 580, startPoint y: 71, endPoint x: 585, endPoint y: 72, distance: 5.2
click at [581, 71] on link "Drop in" at bounding box center [587, 70] width 24 height 11
drag, startPoint x: 674, startPoint y: 19, endPoint x: 669, endPoint y: 23, distance: 6.5
click at [674, 19] on icon "button" at bounding box center [672, 20] width 9 height 9
